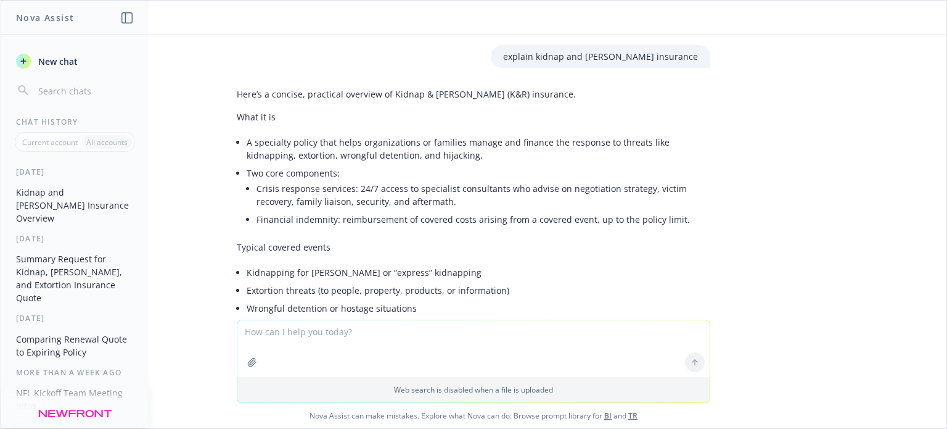
scroll to position [1527, 0]
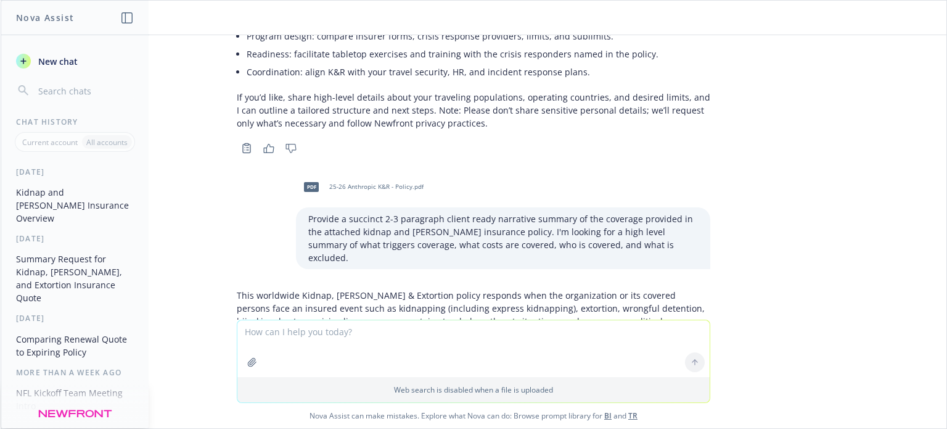
click at [806, 130] on div "explain kidnap and ransom insurance Here’s a concise, practical overview of Kid…" at bounding box center [474, 177] width 946 height 284
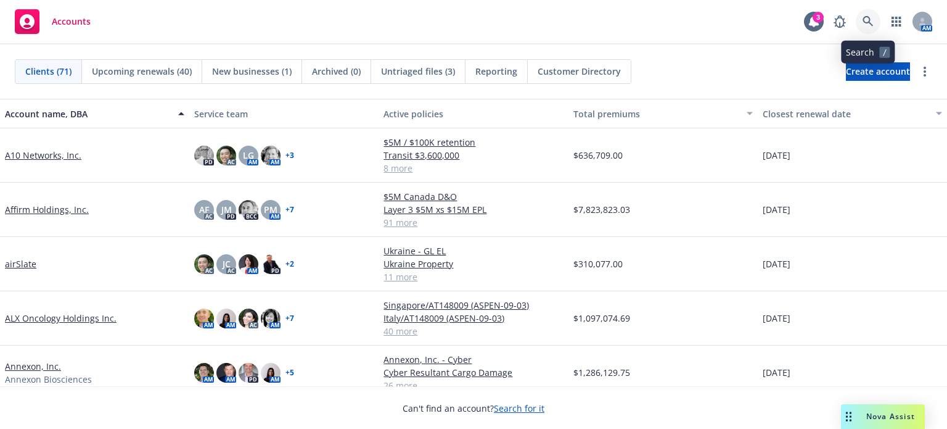
click at [863, 19] on icon at bounding box center [868, 21] width 10 height 10
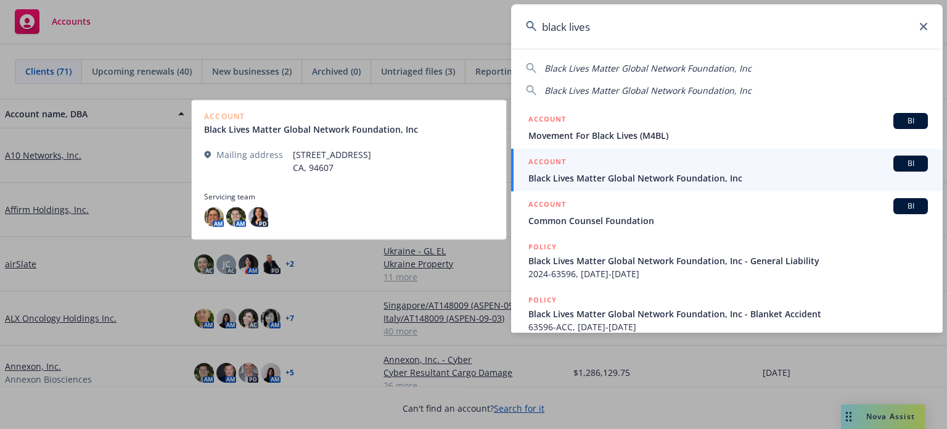
type input "black lives"
click at [599, 183] on span "Black Lives Matter Global Network Foundation, Inc" at bounding box center [729, 177] width 400 height 13
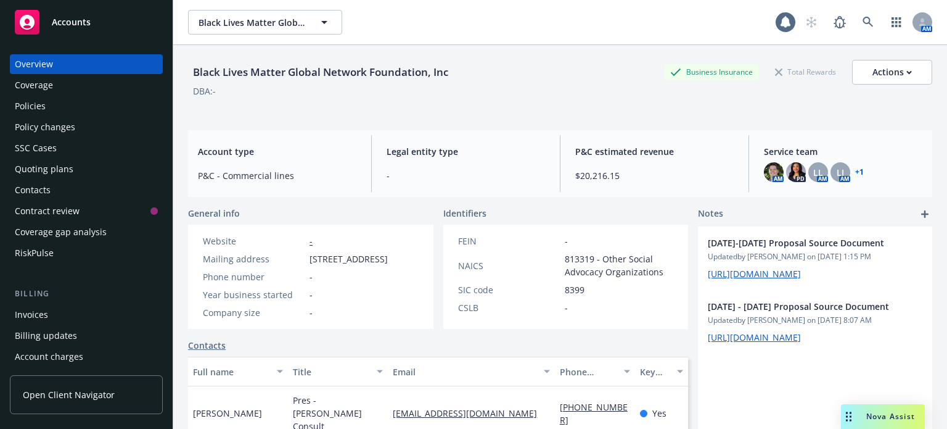
click at [39, 107] on div "Policies" at bounding box center [30, 106] width 31 height 20
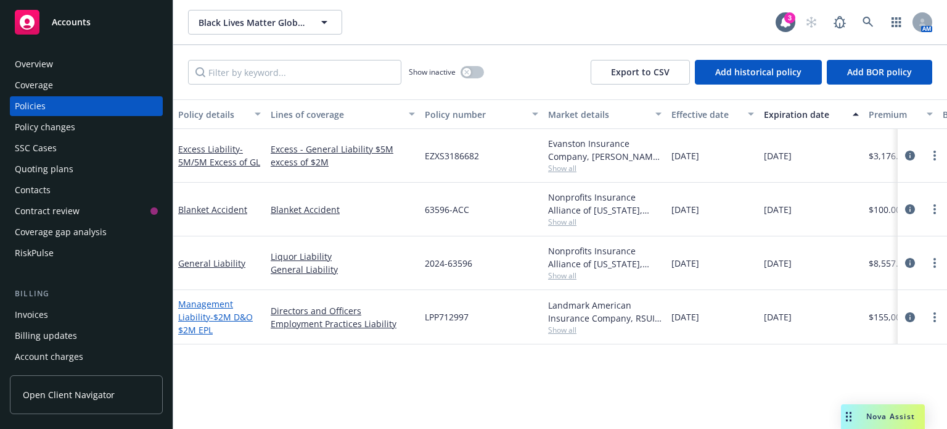
click at [220, 304] on link "Management Liability - $2M D&O $2M EPL" at bounding box center [215, 317] width 75 height 38
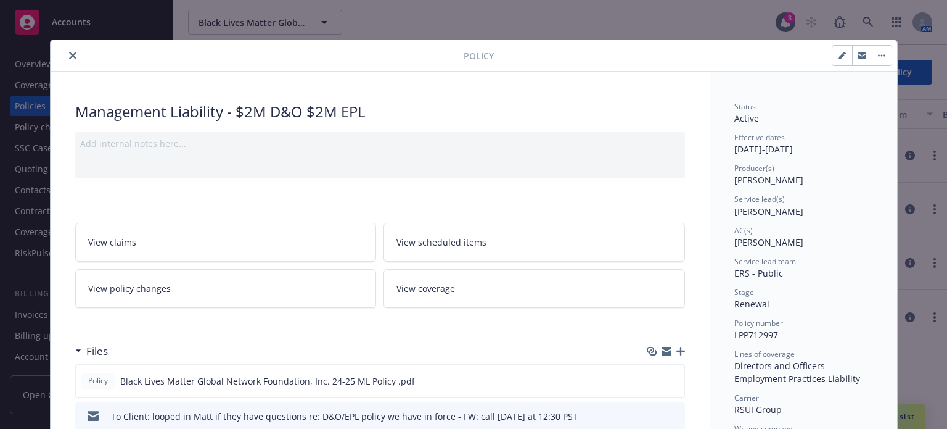
scroll to position [82, 0]
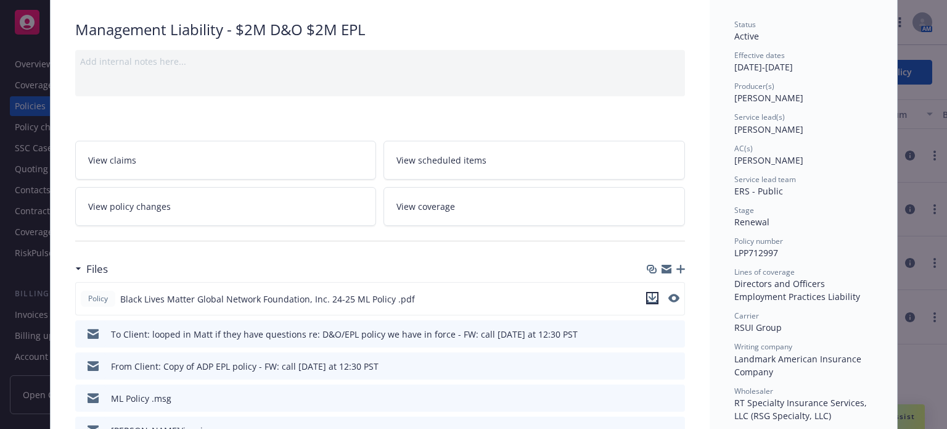
click at [651, 295] on icon "download file" at bounding box center [652, 296] width 8 height 7
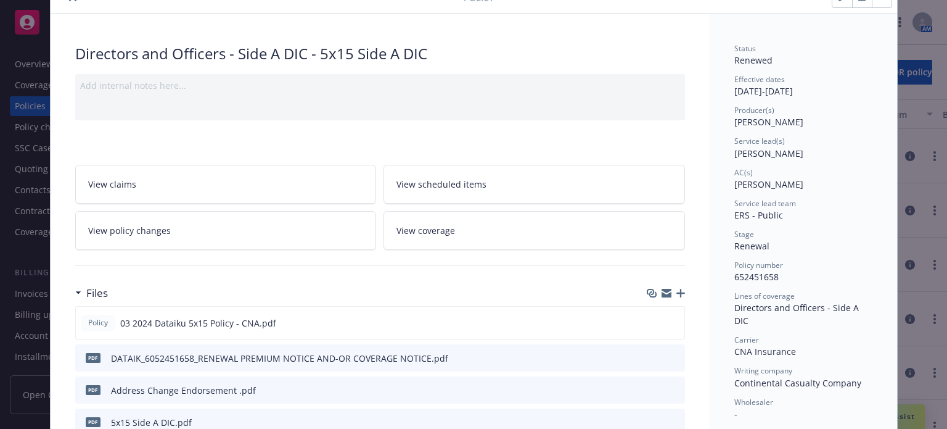
scroll to position [82, 0]
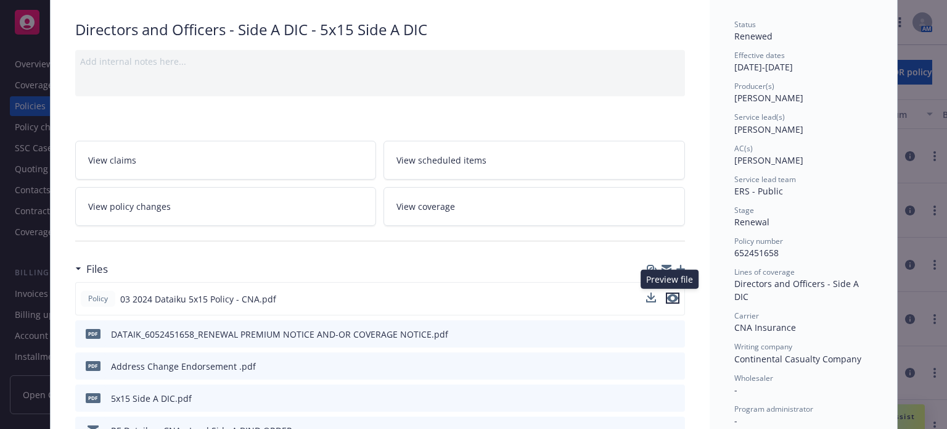
click at [667, 296] on icon "preview file" at bounding box center [672, 298] width 11 height 9
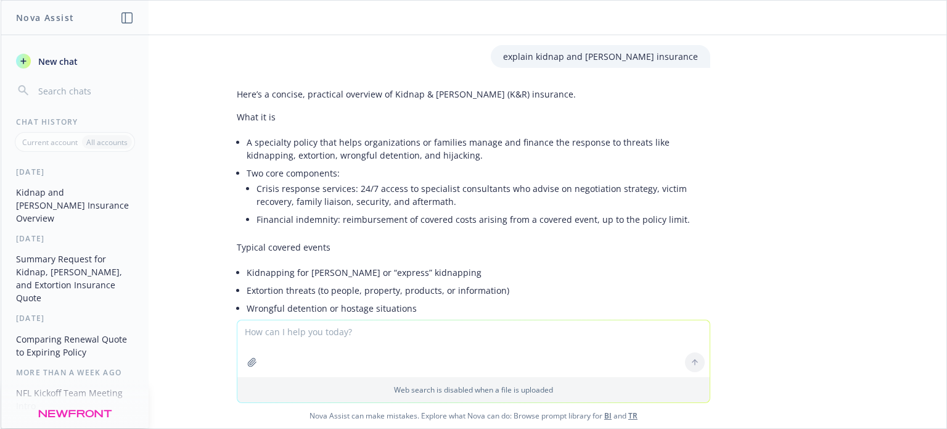
scroll to position [1527, 0]
